Goal: Task Accomplishment & Management: Use online tool/utility

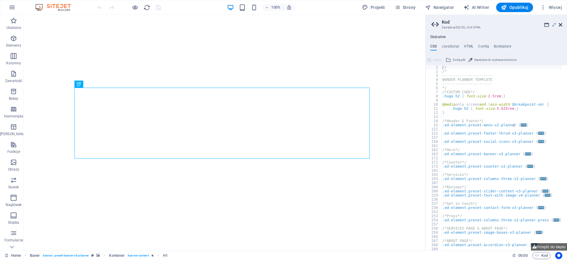
click at [562, 25] on icon at bounding box center [561, 24] width 4 height 5
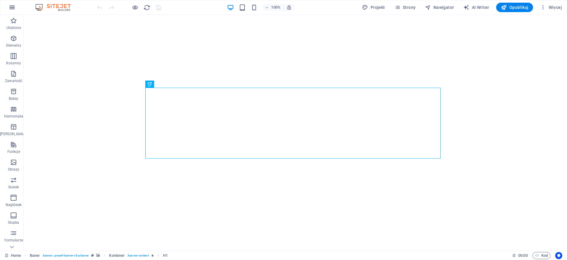
click at [12, 5] on icon "button" at bounding box center [12, 7] width 7 height 7
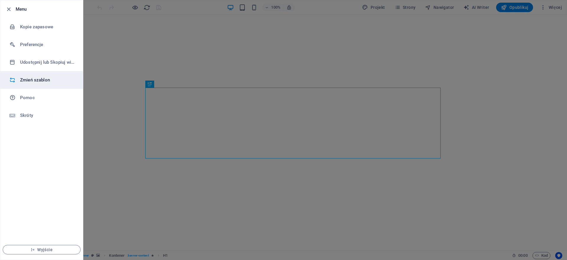
click at [27, 81] on h6 "Zmień szablon" at bounding box center [47, 80] width 55 height 7
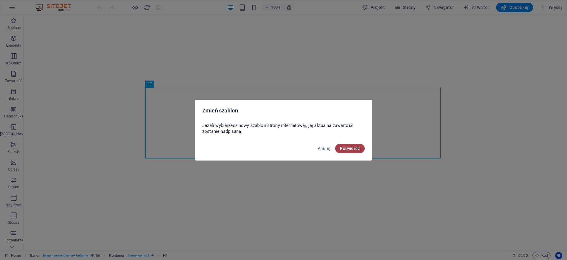
click at [349, 149] on span "Potwierdź" at bounding box center [350, 148] width 20 height 5
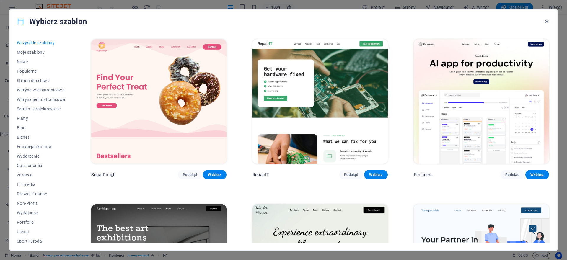
click at [315, 106] on img at bounding box center [320, 101] width 135 height 125
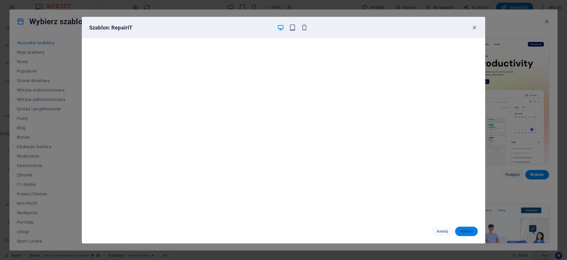
click at [469, 229] on button "Wybierz" at bounding box center [466, 231] width 23 height 9
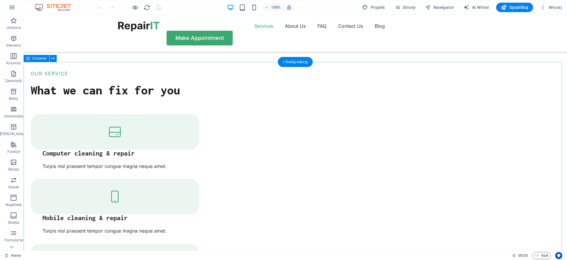
scroll to position [486, 0]
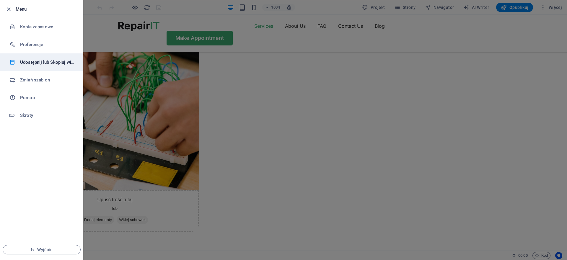
click at [38, 62] on h6 "Udostępnij lub Skopiuj witrynę" at bounding box center [47, 62] width 55 height 7
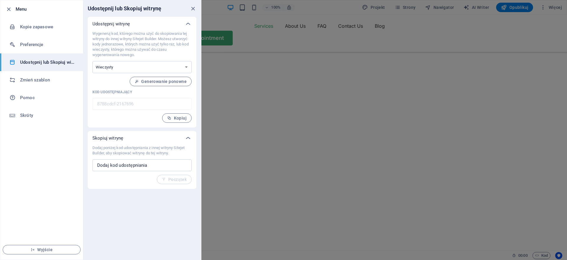
drag, startPoint x: 194, startPoint y: 7, endPoint x: 106, endPoint y: 23, distance: 89.6
click at [194, 7] on icon "close" at bounding box center [193, 8] width 7 height 7
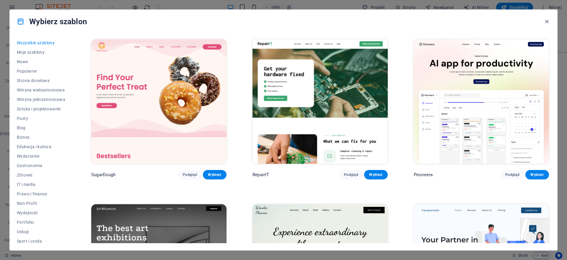
scroll to position [186, 0]
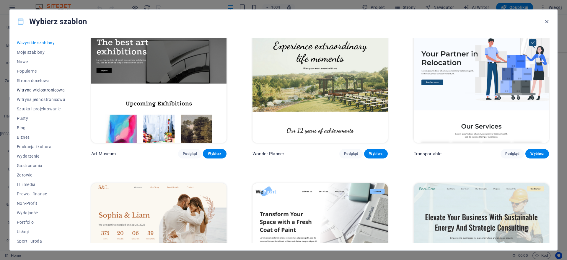
click at [0, 0] on span "Witryna wielostronicowa" at bounding box center [0, 0] width 0 height 0
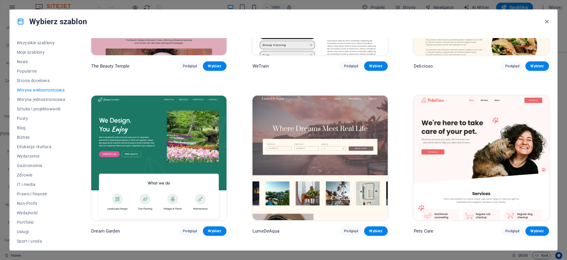
scroll to position [638, 0]
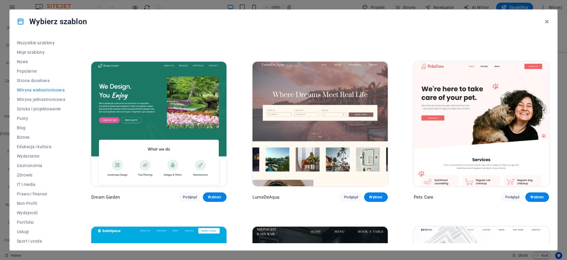
click at [143, 86] on img at bounding box center [158, 124] width 135 height 125
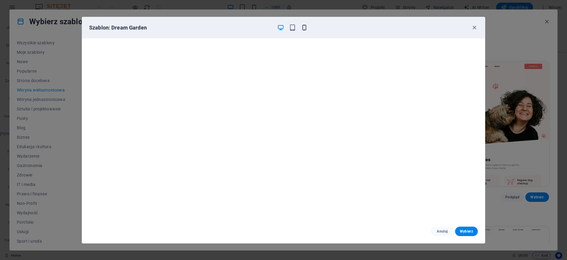
click at [308, 26] on icon "button" at bounding box center [304, 27] width 7 height 7
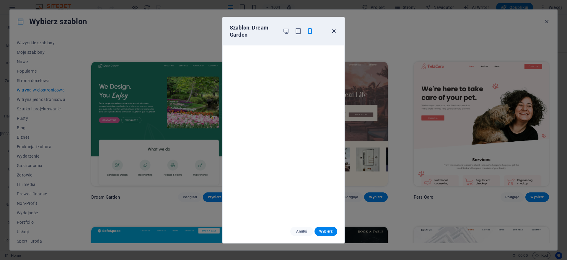
click at [332, 31] on icon "button" at bounding box center [334, 31] width 7 height 7
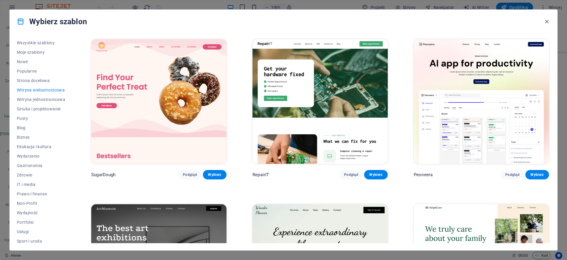
scroll to position [106, 0]
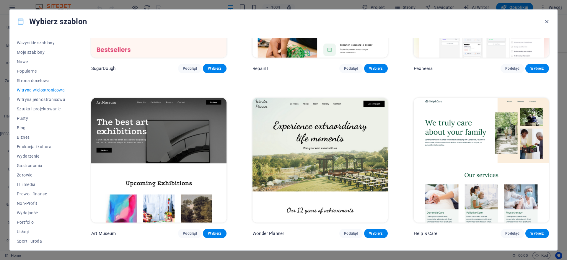
click at [0, 0] on img at bounding box center [0, 0] width 0 height 0
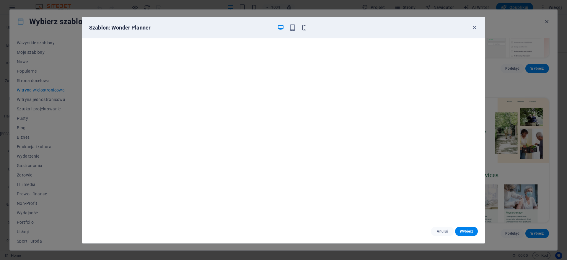
click at [305, 26] on icon "button" at bounding box center [304, 27] width 7 height 7
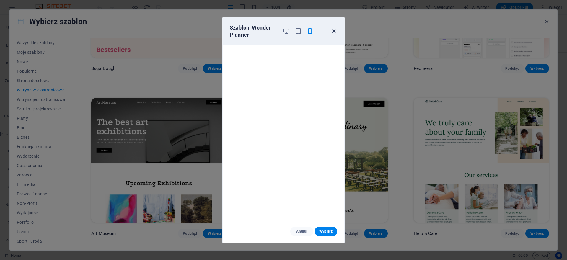
click at [335, 29] on icon "button" at bounding box center [334, 31] width 7 height 7
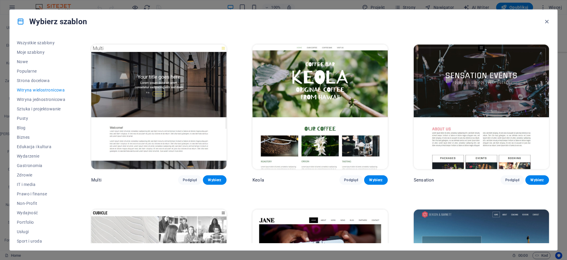
scroll to position [3340, 0]
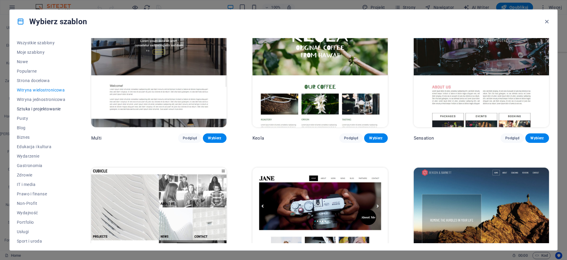
click at [0, 0] on span "Sztuka i projektowanie" at bounding box center [0, 0] width 0 height 0
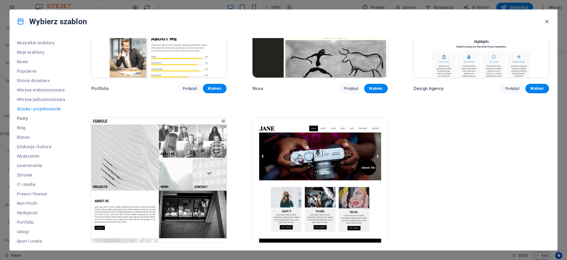
scroll to position [582, 0]
click at [0, 0] on span "Pusty" at bounding box center [0, 0] width 0 height 0
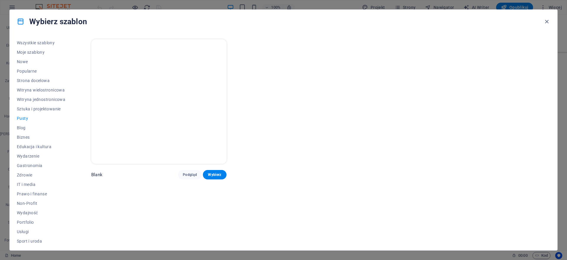
scroll to position [0, 0]
click at [0, 0] on span "Moje szablony" at bounding box center [0, 0] width 0 height 0
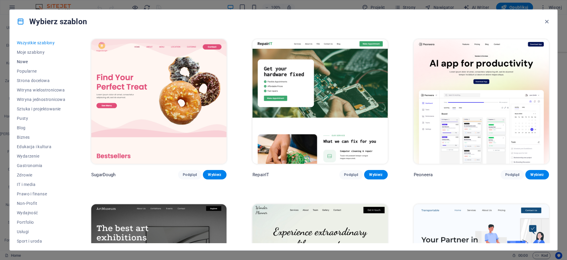
click at [28, 61] on span "Nowe" at bounding box center [41, 61] width 48 height 5
click at [0, 0] on span "Popularne" at bounding box center [0, 0] width 0 height 0
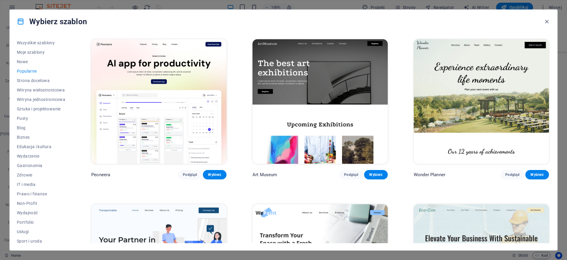
click at [454, 91] on img at bounding box center [481, 101] width 135 height 125
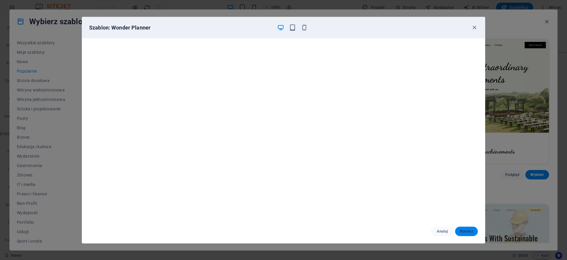
click at [473, 230] on span "Wybierz" at bounding box center [466, 231] width 13 height 5
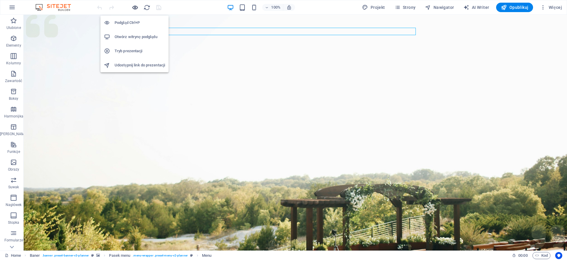
click at [137, 7] on icon "button" at bounding box center [135, 7] width 7 height 7
